Goal: Information Seeking & Learning: Learn about a topic

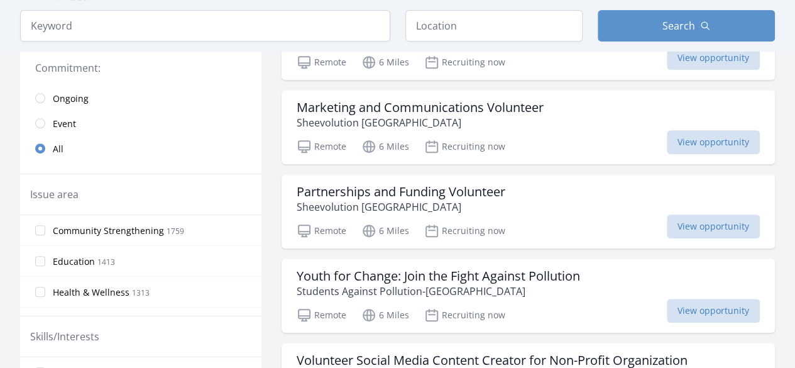
scroll to position [302, 0]
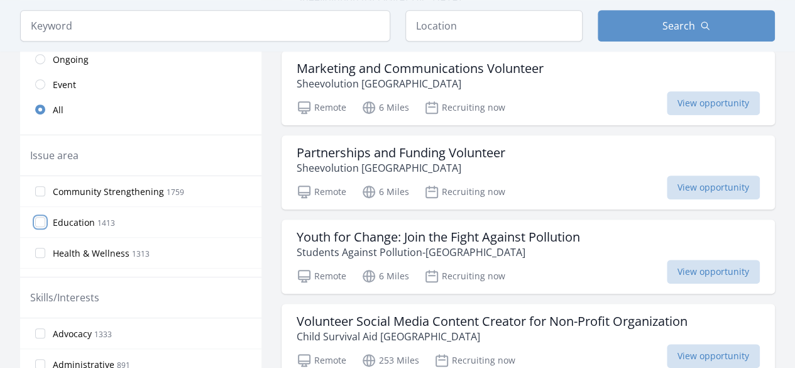
click at [39, 219] on input "Education 1413" at bounding box center [40, 222] width 10 height 10
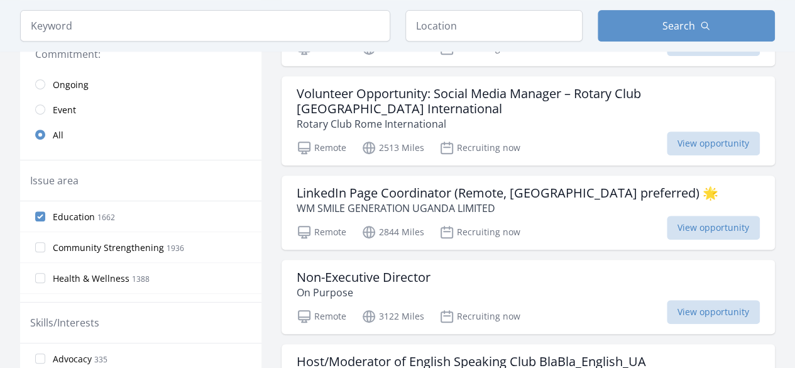
scroll to position [251, 0]
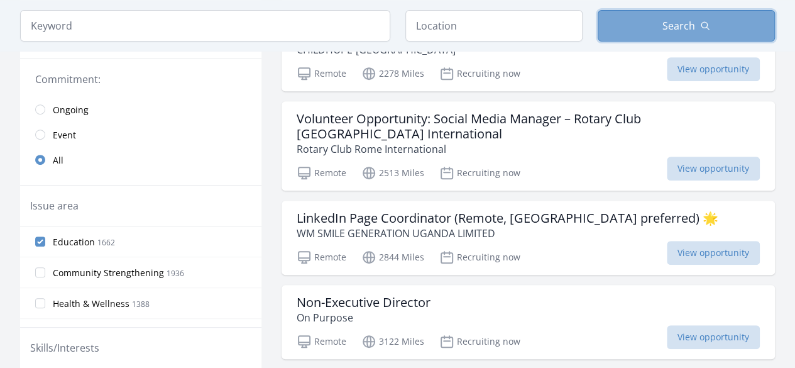
click at [644, 30] on button "Search" at bounding box center [686, 25] width 177 height 31
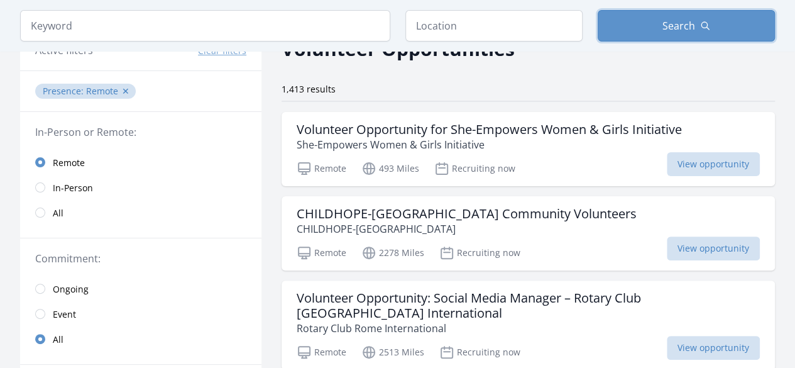
scroll to position [102, 0]
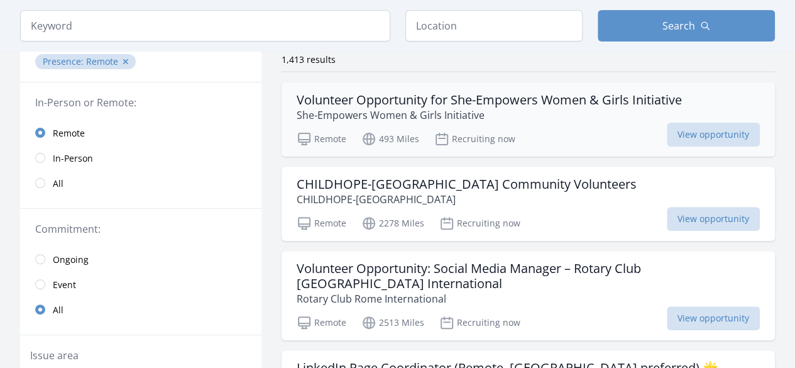
click at [571, 113] on p "She-Empowers Women & Girls Initiative" at bounding box center [489, 114] width 385 height 15
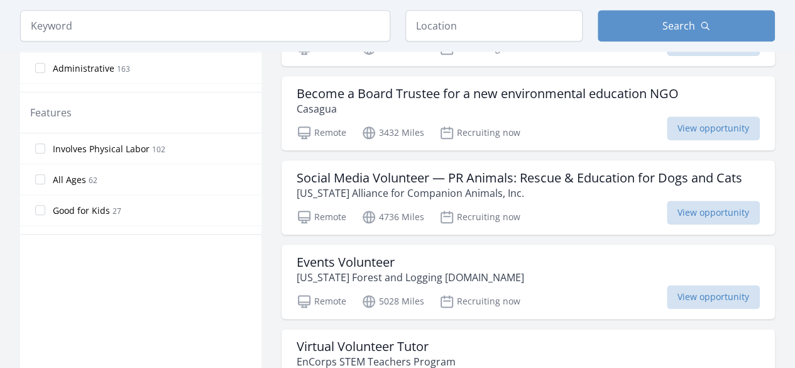
scroll to position [623, 0]
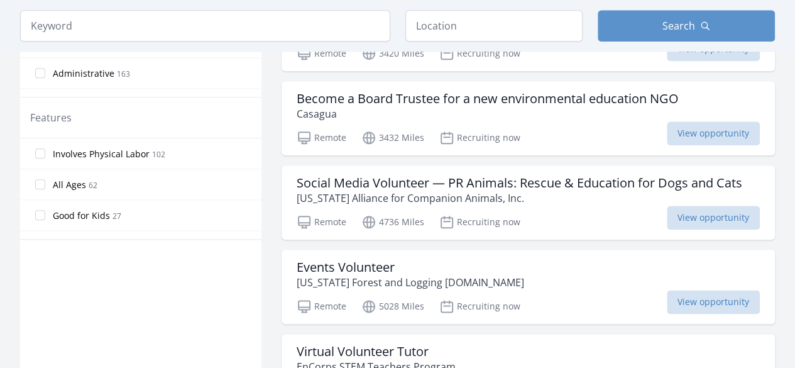
click at [45, 182] on label "All Ages 62" at bounding box center [140, 184] width 241 height 25
click at [45, 182] on input "All Ages 62" at bounding box center [40, 184] width 10 height 10
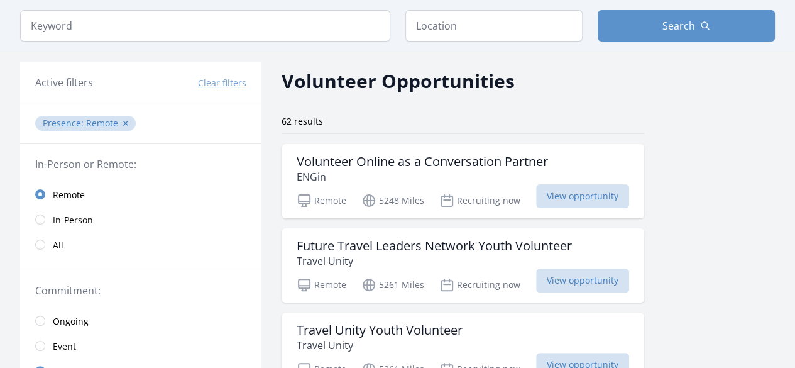
scroll to position [53, 0]
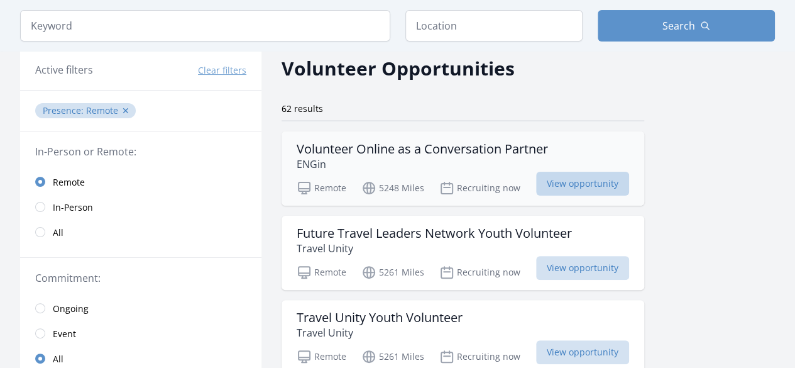
click at [564, 186] on span "View opportunity" at bounding box center [582, 184] width 93 height 24
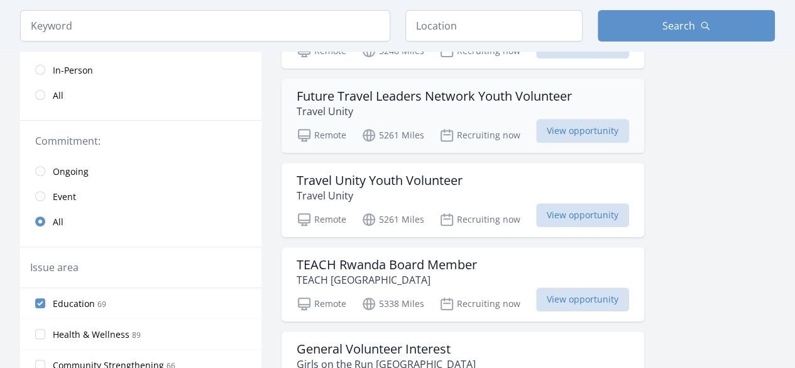
scroll to position [229, 0]
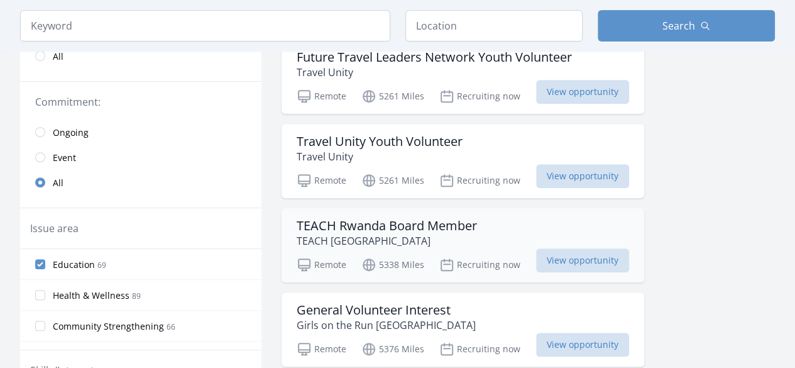
click at [393, 229] on h3 "TEACH Rwanda Board Member" at bounding box center [387, 225] width 180 height 15
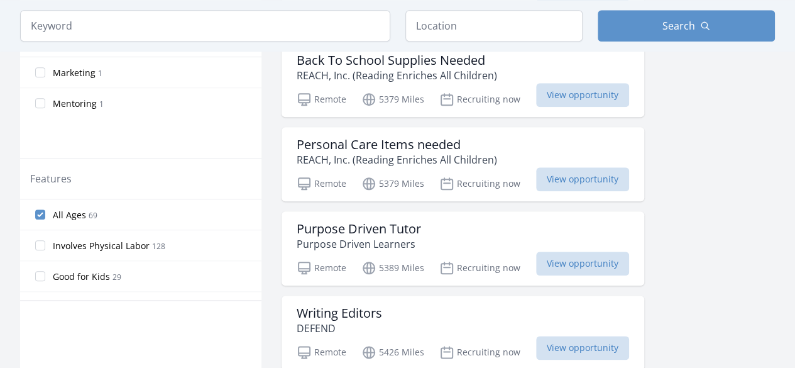
scroll to position [581, 0]
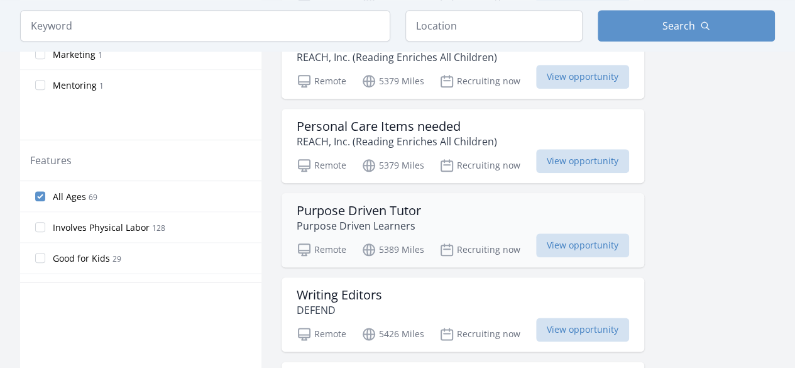
click at [397, 214] on h3 "Purpose Driven Tutor" at bounding box center [359, 210] width 124 height 15
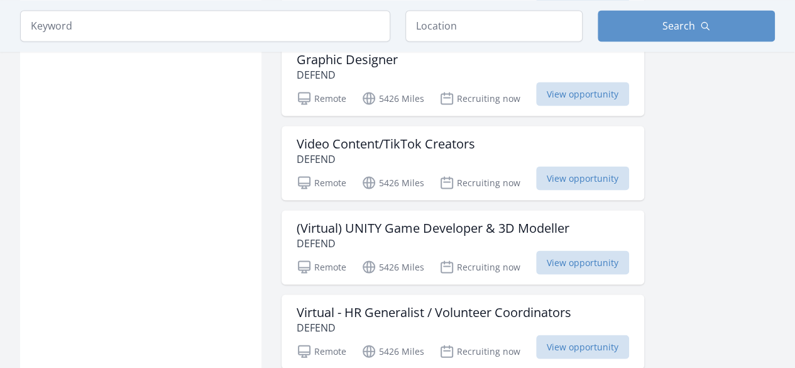
scroll to position [1184, 0]
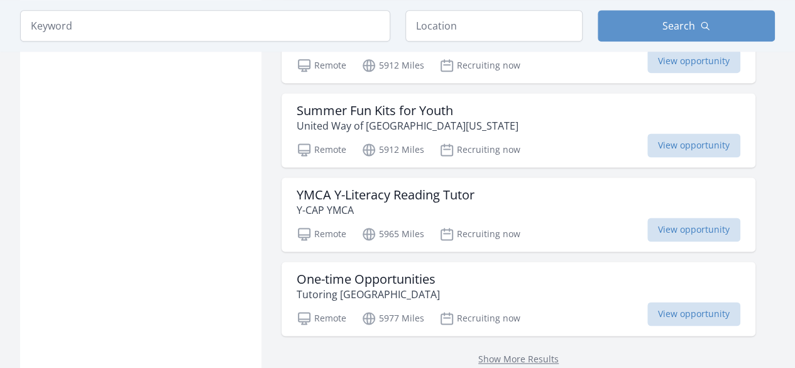
scroll to position [3220, 0]
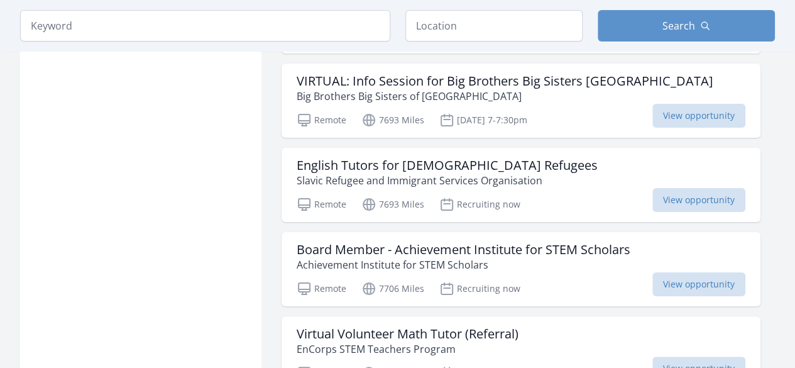
scroll to position [4754, 0]
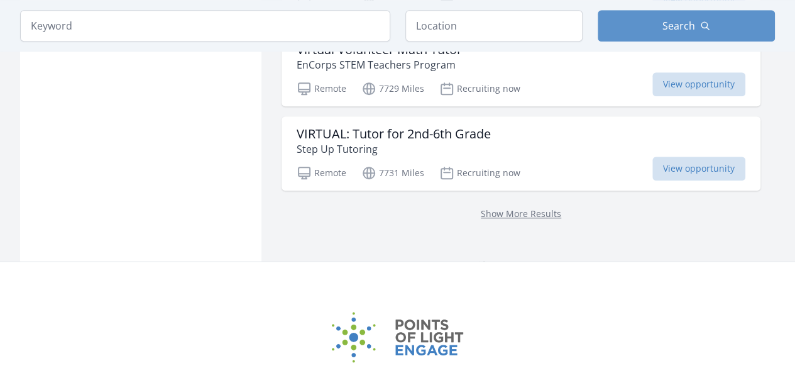
scroll to position [5206, 0]
click at [532, 206] on link "Show More Results" at bounding box center [521, 212] width 80 height 12
click at [538, 206] on link "Show More Results" at bounding box center [521, 212] width 80 height 12
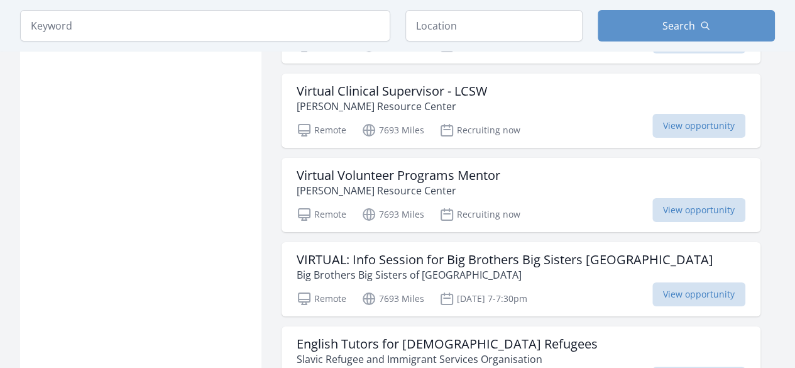
scroll to position [4608, 0]
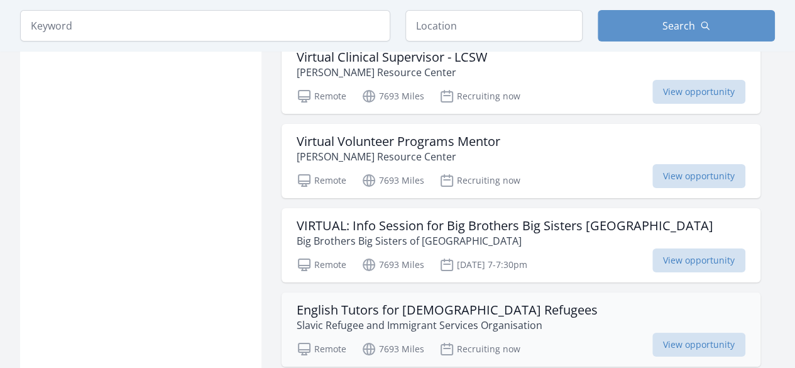
click at [504, 321] on p "Slavic Refugee and Immigrant Services Organisation" at bounding box center [447, 324] width 301 height 15
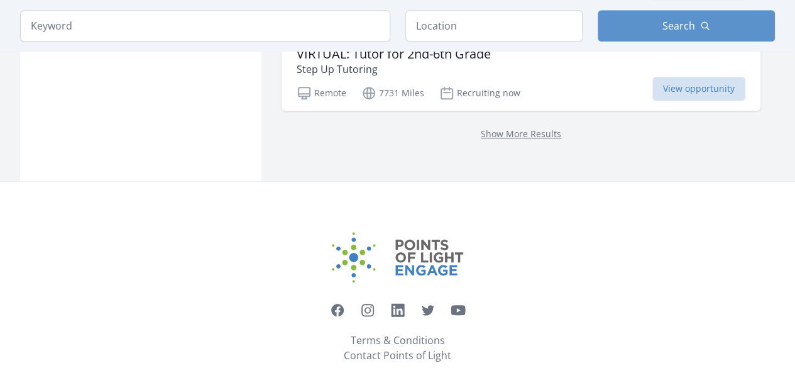
scroll to position [5303, 0]
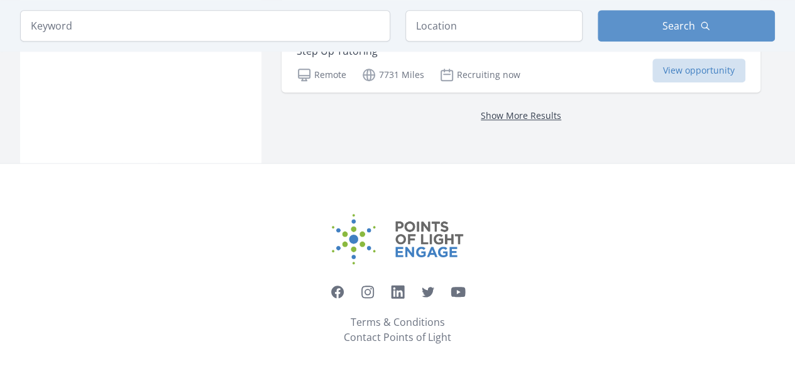
click at [505, 109] on link "Show More Results" at bounding box center [521, 115] width 80 height 12
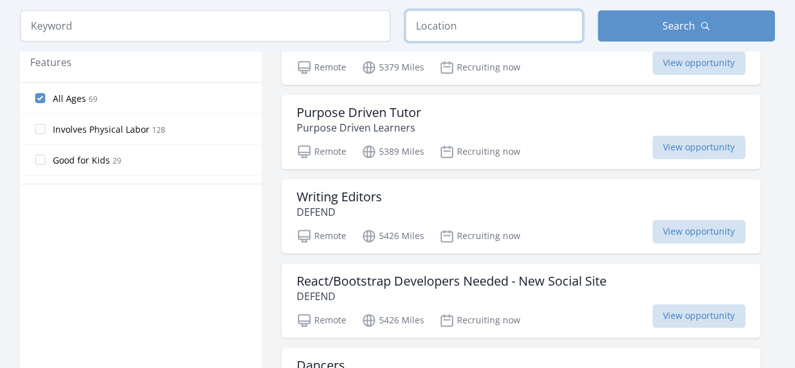
scroll to position [678, 0]
click at [456, 28] on input "text" at bounding box center [493, 25] width 177 height 31
click at [240, 35] on input "search" at bounding box center [205, 25] width 370 height 31
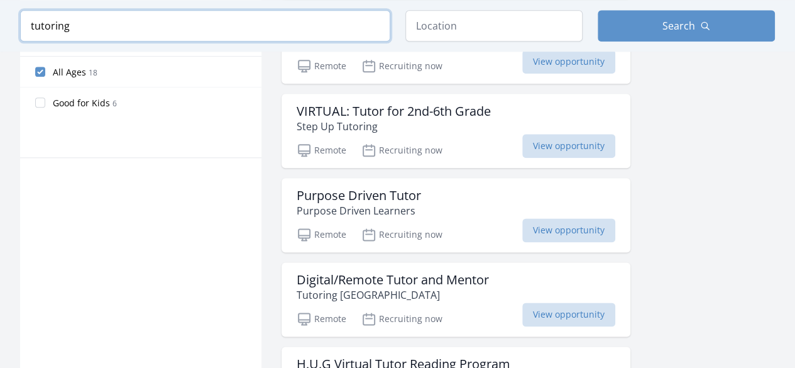
scroll to position [675, 0]
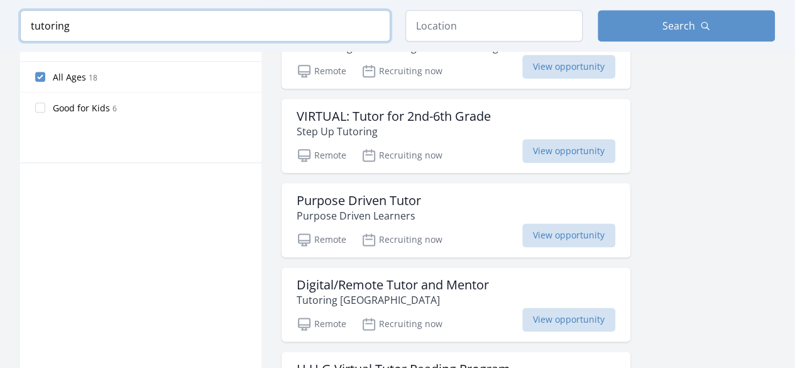
type input "tutoring"
click at [504, 33] on input "text" at bounding box center [493, 25] width 177 height 31
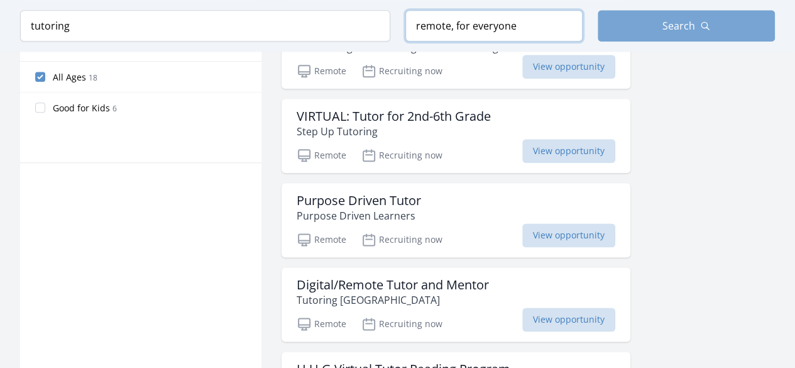
type input "remote, for everyone"
click at [664, 26] on span "Search" at bounding box center [678, 25] width 33 height 15
click at [696, 19] on button "Search" at bounding box center [686, 25] width 177 height 31
